Goal: Information Seeking & Learning: Learn about a topic

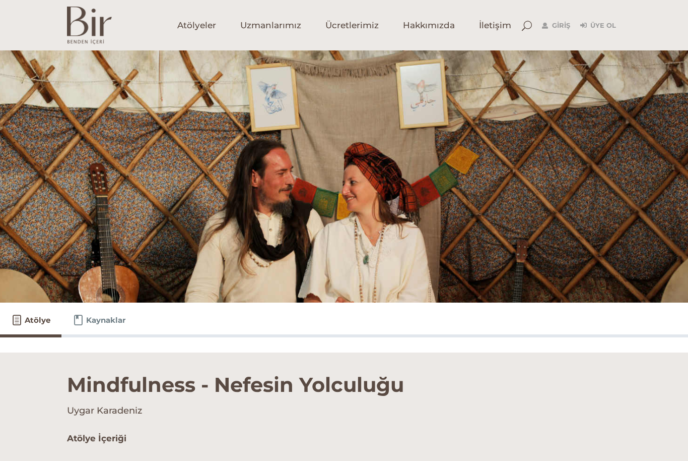
scroll to position [267, 0]
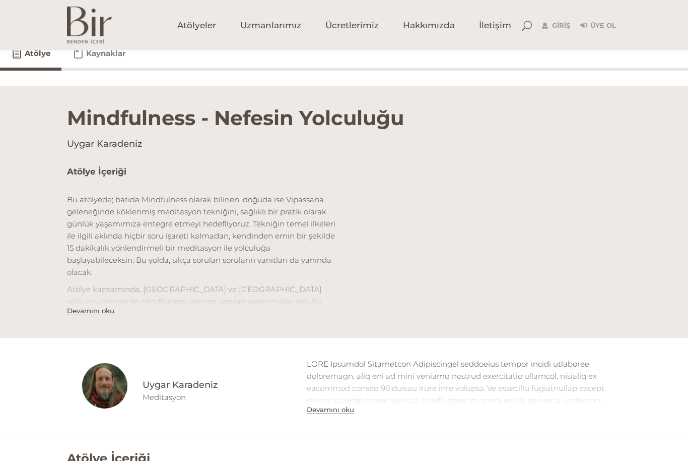
click at [524, 29] on span at bounding box center [527, 26] width 10 height 10
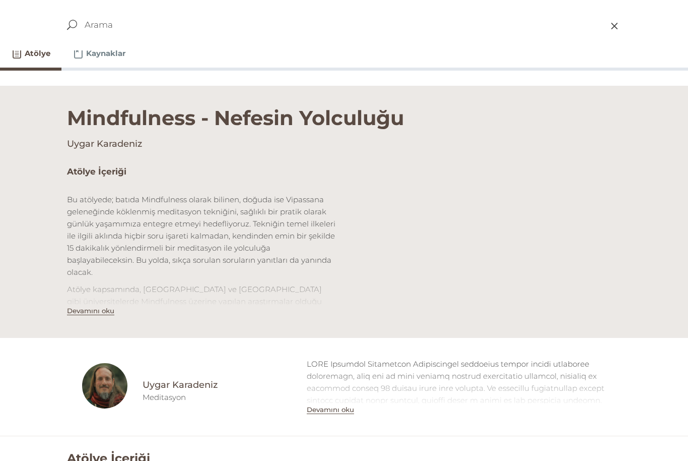
type input "M"
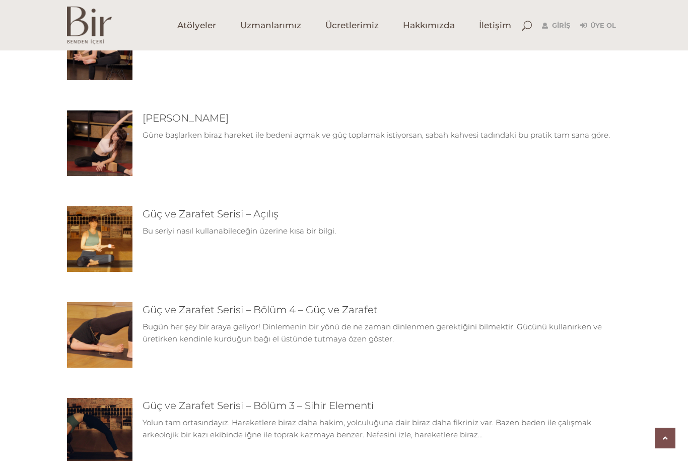
scroll to position [636, 0]
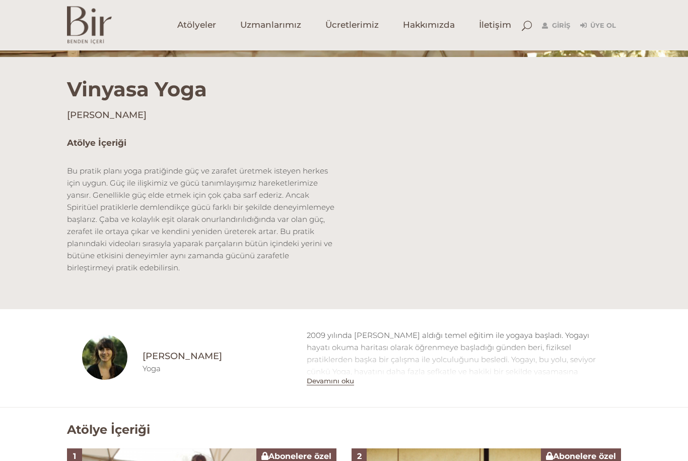
scroll to position [245, 0]
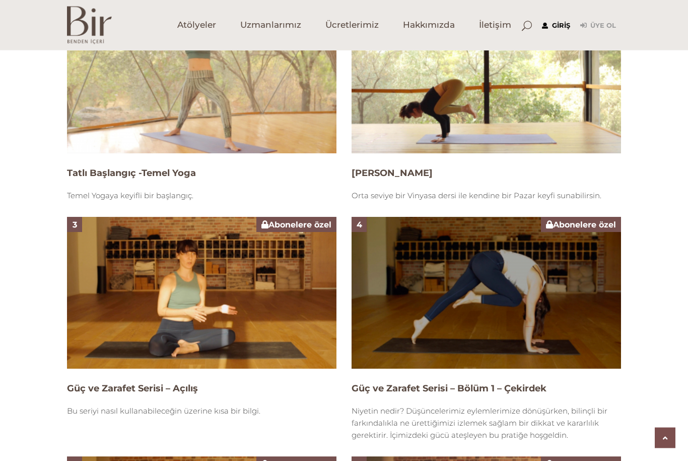
click at [559, 23] on link "Giriş" at bounding box center [556, 26] width 28 height 12
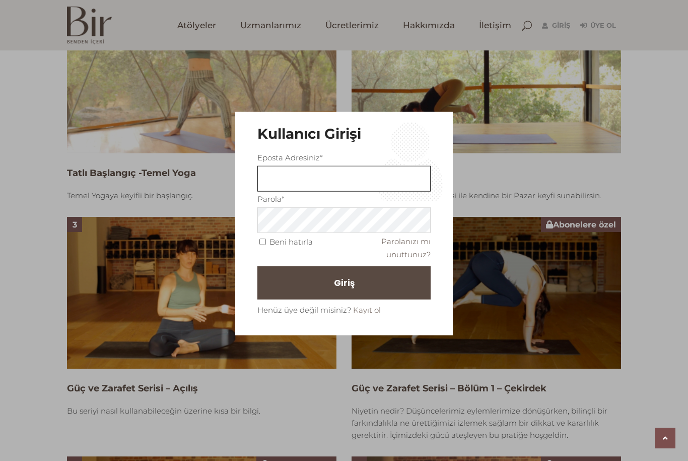
click at [387, 191] on input "text" at bounding box center [343, 179] width 173 height 26
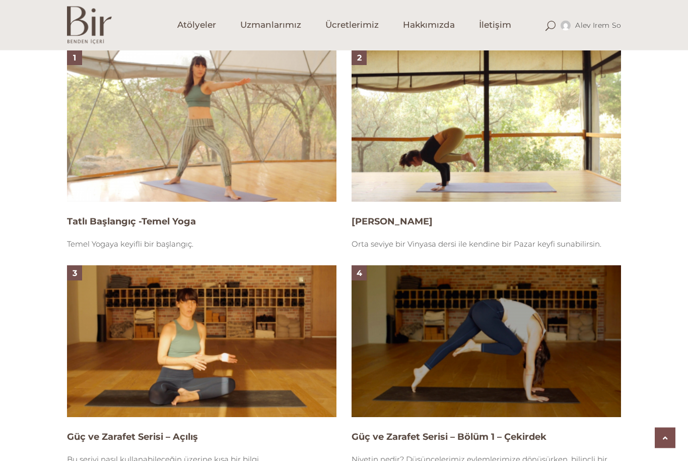
scroll to position [641, 0]
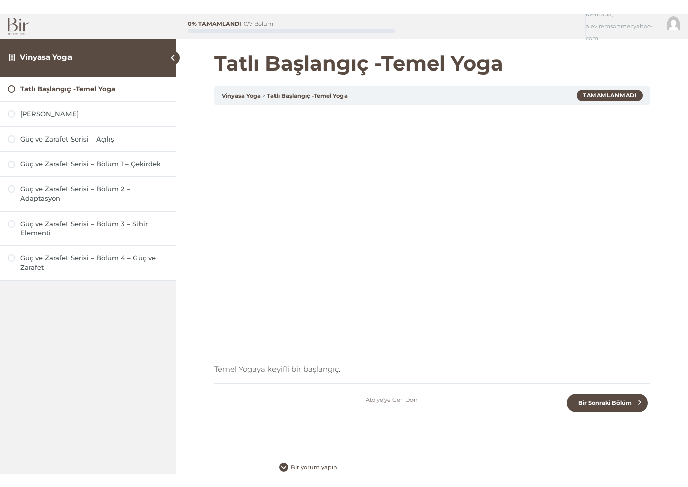
scroll to position [12, 0]
